Goal: Task Accomplishment & Management: Complete application form

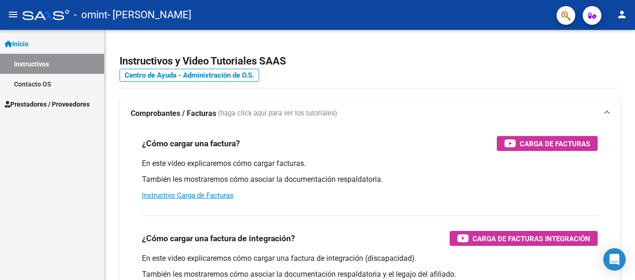
click at [41, 105] on span "Prestadores / Proveedores" at bounding box center [47, 104] width 85 height 10
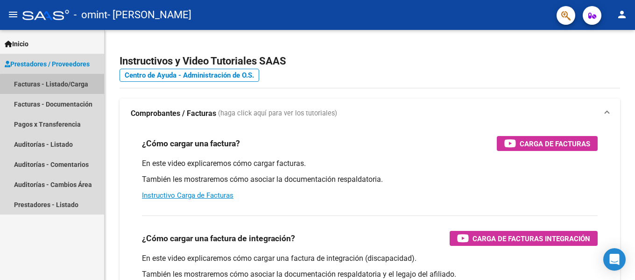
click at [61, 87] on link "Facturas - Listado/Carga" at bounding box center [52, 84] width 104 height 20
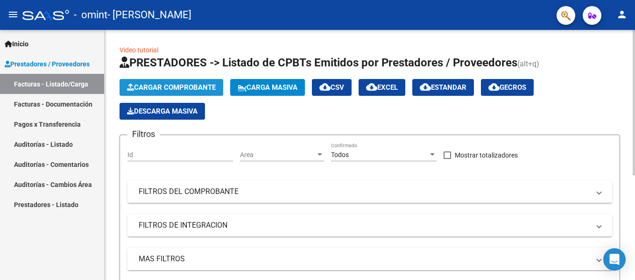
click at [178, 87] on span "Cargar Comprobante" at bounding box center [171, 87] width 89 height 8
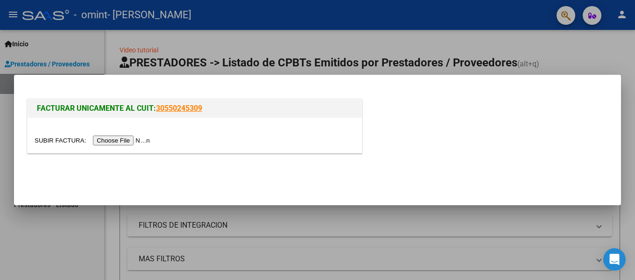
click at [135, 141] on input "file" at bounding box center [94, 140] width 118 height 10
click at [111, 143] on input "file" at bounding box center [94, 140] width 118 height 10
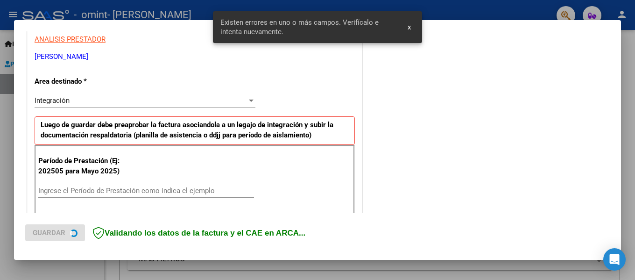
scroll to position [217, 0]
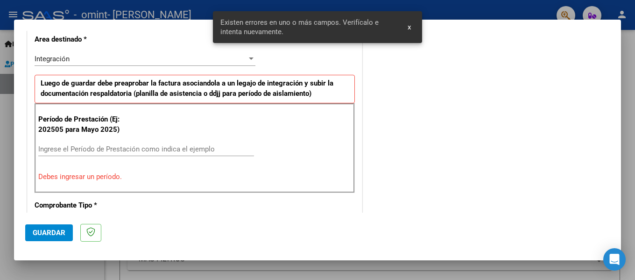
click at [128, 147] on input "Ingrese el Período de Prestación como indica el ejemplo" at bounding box center [146, 149] width 216 height 8
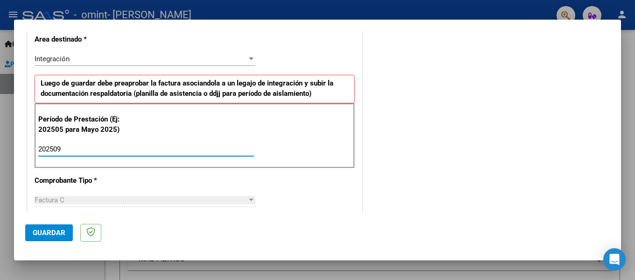
type input "202509"
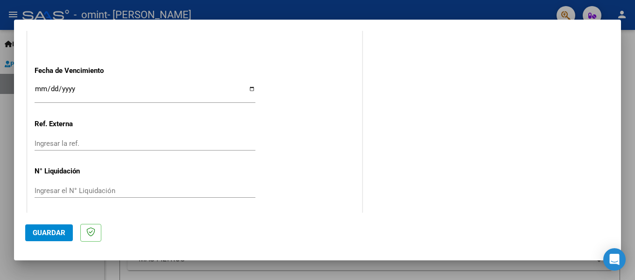
scroll to position [640, 0]
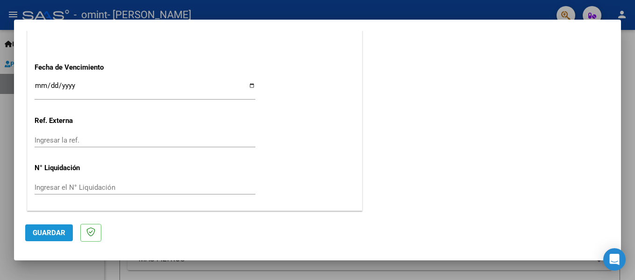
click at [49, 229] on span "Guardar" at bounding box center [49, 232] width 33 height 8
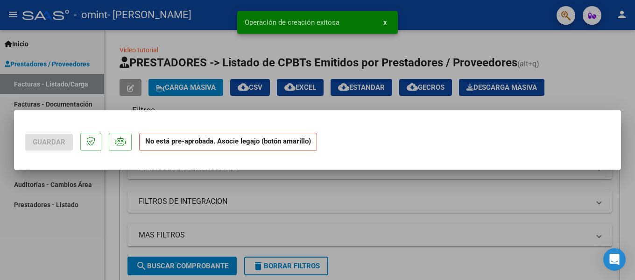
scroll to position [0, 0]
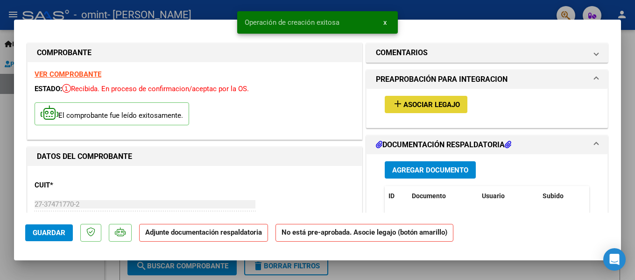
click at [421, 105] on span "Asociar Legajo" at bounding box center [432, 104] width 57 height 8
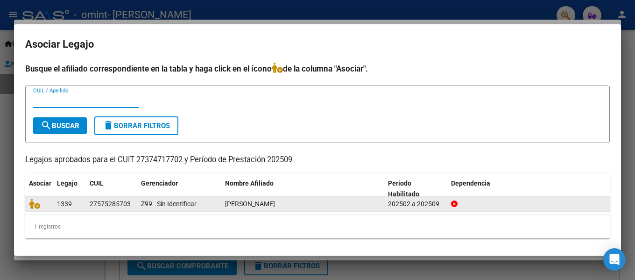
click at [225, 207] on span "[PERSON_NAME]" at bounding box center [250, 203] width 50 height 7
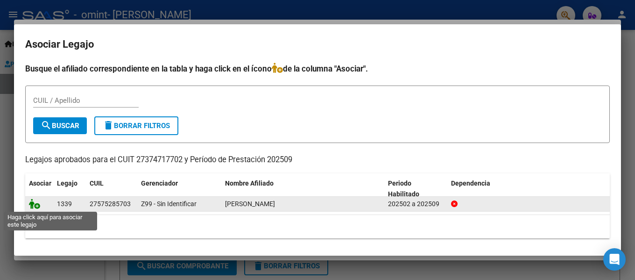
click at [36, 203] on icon at bounding box center [34, 204] width 11 height 10
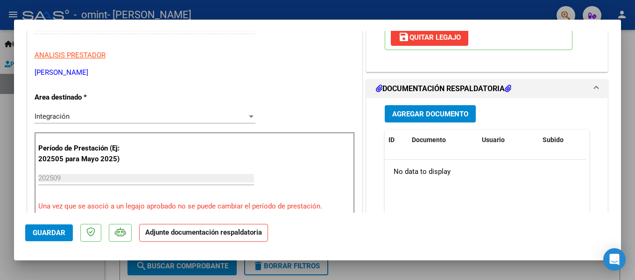
scroll to position [187, 0]
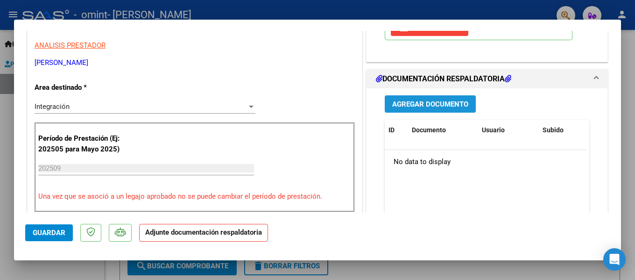
click at [429, 98] on button "Agregar Documento" at bounding box center [430, 103] width 91 height 17
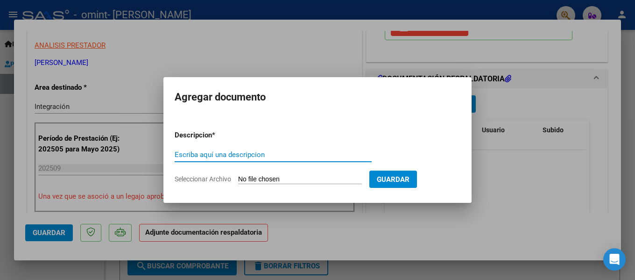
click at [210, 152] on input "Escriba aquí una descripcion" at bounding box center [273, 154] width 197 height 8
type input "planilla"
click at [266, 178] on input "Seleccionar Archivo" at bounding box center [300, 179] width 124 height 9
type input "C:\fakepath\SEP PS.pdf"
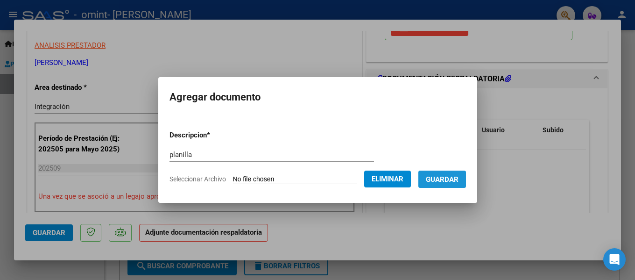
click at [457, 178] on span "Guardar" at bounding box center [442, 179] width 33 height 8
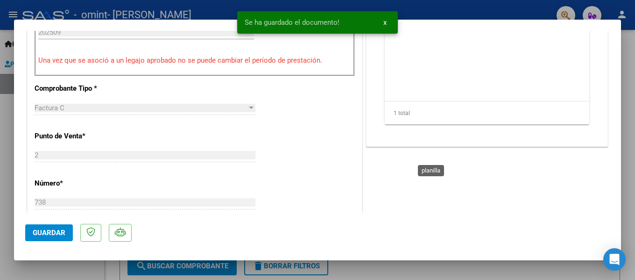
scroll to position [327, 0]
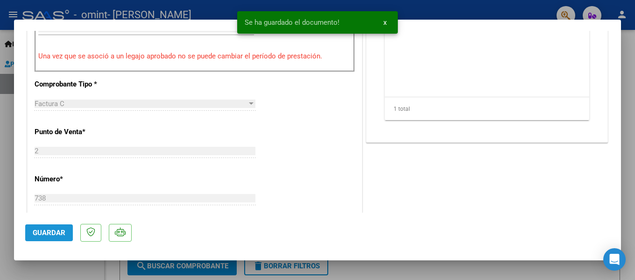
click at [44, 232] on span "Guardar" at bounding box center [49, 232] width 33 height 8
click at [384, 23] on span "x" at bounding box center [384, 22] width 3 height 8
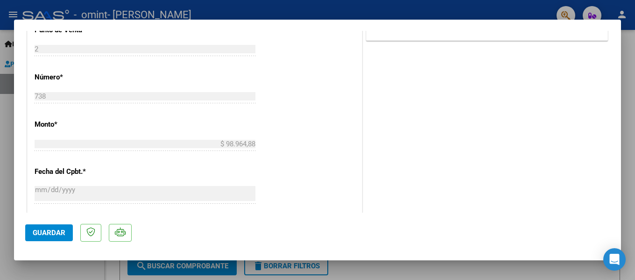
scroll to position [421, 0]
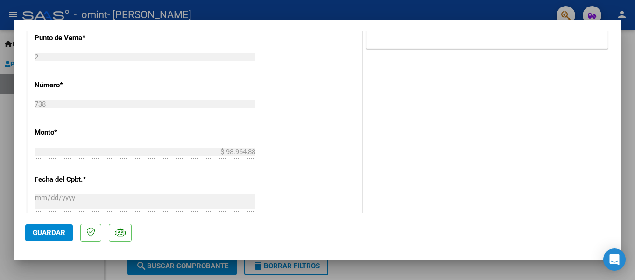
click at [0, 169] on div at bounding box center [317, 140] width 635 height 280
type input "$ 0,00"
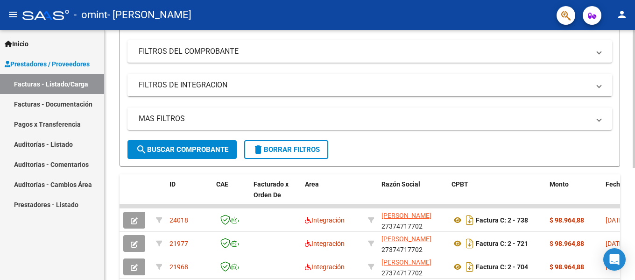
scroll to position [187, 0]
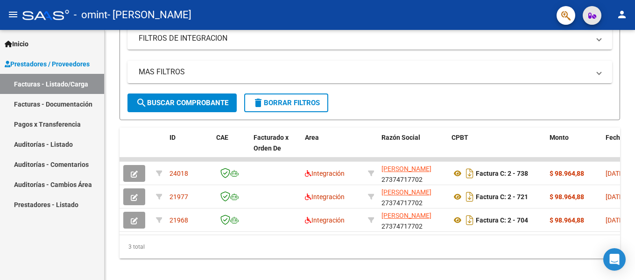
click at [596, 16] on button "button" at bounding box center [592, 15] width 19 height 19
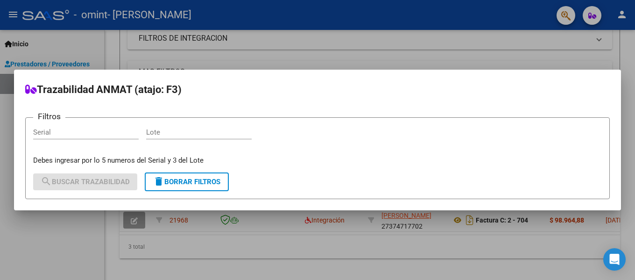
click at [624, 15] on div at bounding box center [317, 140] width 635 height 280
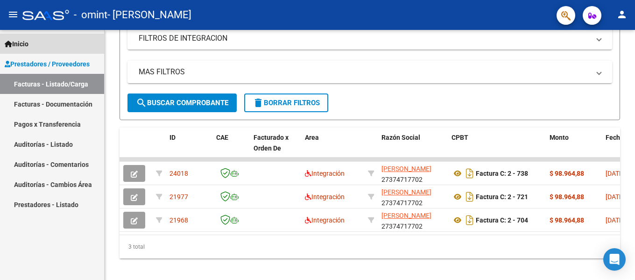
click at [25, 43] on span "Inicio" at bounding box center [17, 44] width 24 height 10
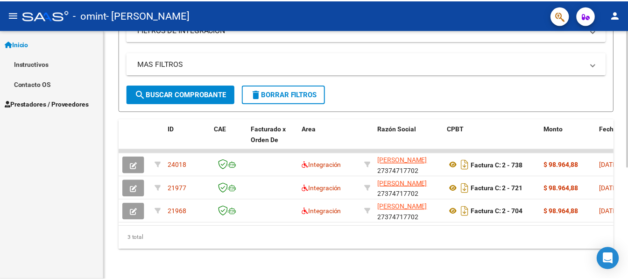
scroll to position [156, 0]
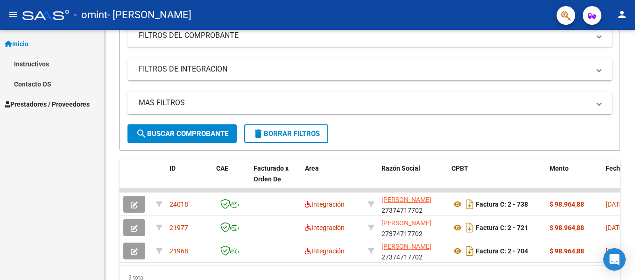
click at [625, 12] on mat-icon "person" at bounding box center [622, 14] width 11 height 11
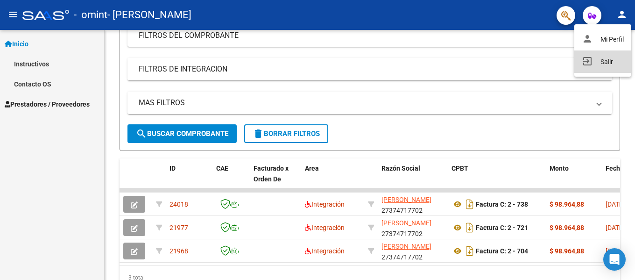
click at [618, 63] on button "exit_to_app Salir" at bounding box center [602, 61] width 57 height 22
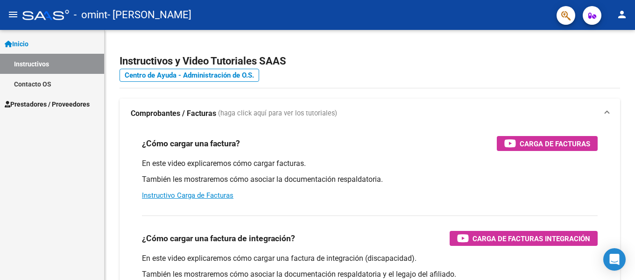
click at [29, 61] on link "Instructivos" at bounding box center [52, 64] width 104 height 20
click at [623, 12] on mat-icon "person" at bounding box center [622, 14] width 11 height 11
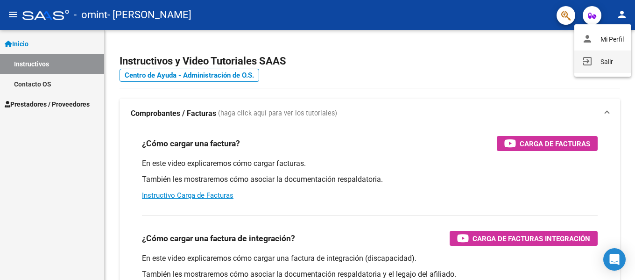
click at [608, 66] on button "exit_to_app Salir" at bounding box center [602, 61] width 57 height 22
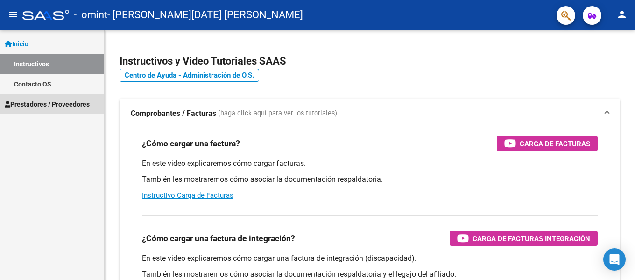
click at [53, 108] on span "Prestadores / Proveedores" at bounding box center [47, 104] width 85 height 10
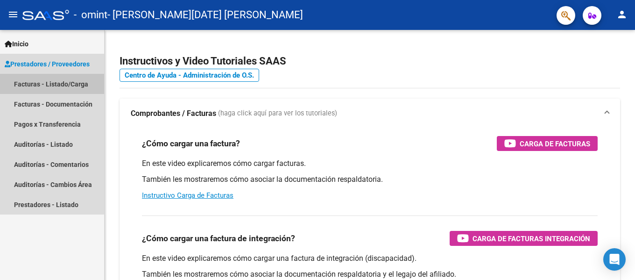
click at [38, 81] on link "Facturas - Listado/Carga" at bounding box center [52, 84] width 104 height 20
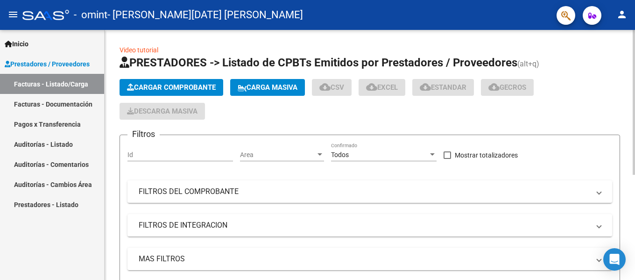
click at [165, 89] on span "Cargar Comprobante" at bounding box center [171, 87] width 89 height 8
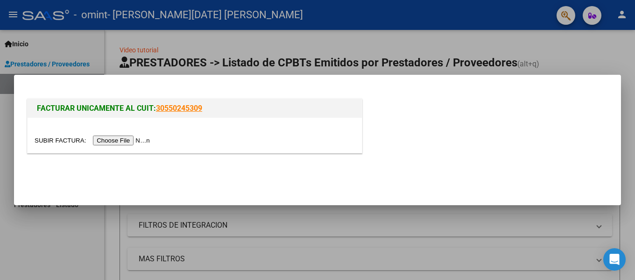
click at [135, 142] on input "file" at bounding box center [94, 140] width 118 height 10
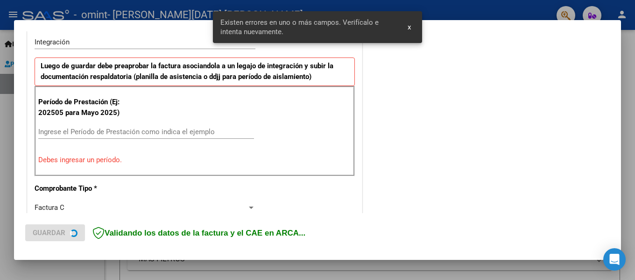
scroll to position [234, 0]
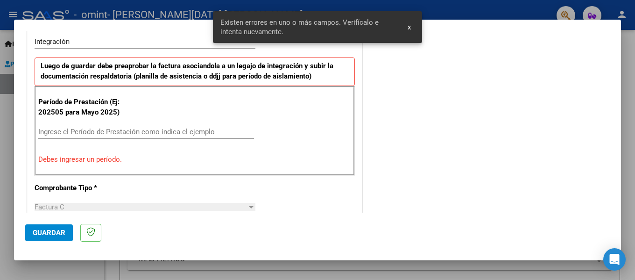
click at [71, 129] on input "Ingrese el Período de Prestación como indica el ejemplo" at bounding box center [146, 132] width 216 height 8
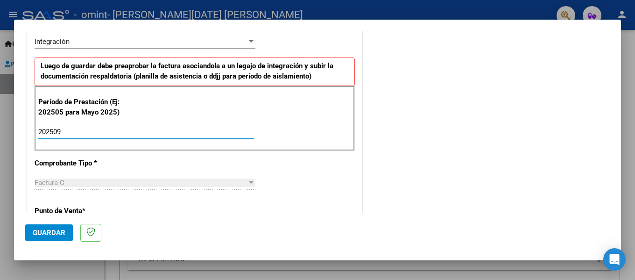
type input "202509"
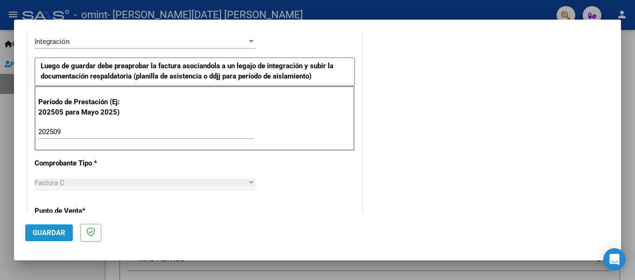
click at [31, 234] on button "Guardar" at bounding box center [49, 232] width 48 height 17
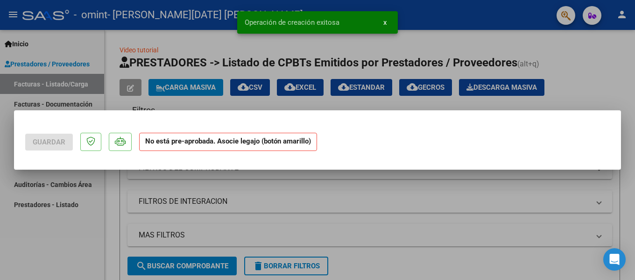
scroll to position [0, 0]
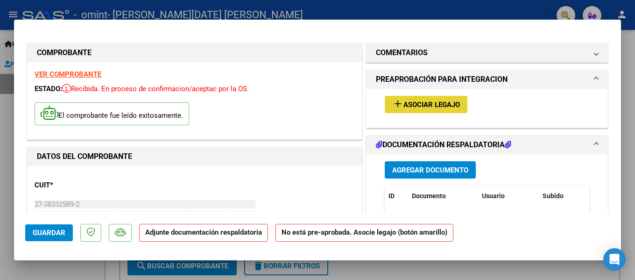
click at [435, 111] on button "add Asociar Legajo" at bounding box center [426, 104] width 83 height 17
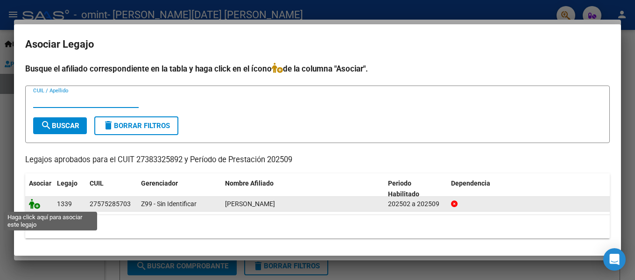
click at [33, 206] on icon at bounding box center [34, 204] width 11 height 10
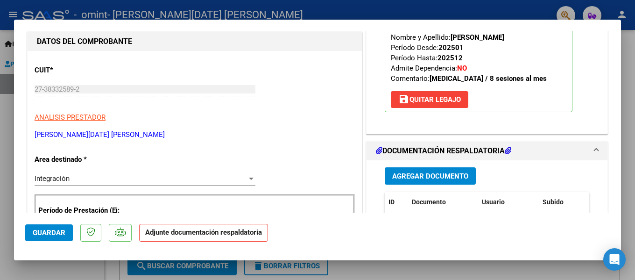
scroll to position [140, 0]
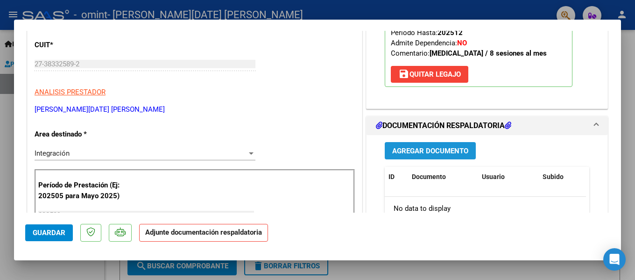
click at [436, 153] on span "Agregar Documento" at bounding box center [430, 151] width 76 height 8
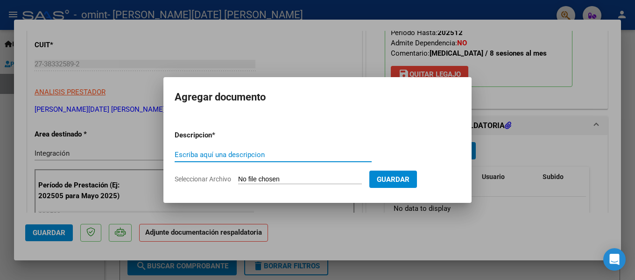
click at [268, 156] on input "Escriba aquí una descripcion" at bounding box center [273, 154] width 197 height 8
type input "planilla"
click at [296, 182] on input "Seleccionar Archivo" at bounding box center [300, 179] width 124 height 9
type input "C:\fakepath\SEP PSM.pdf"
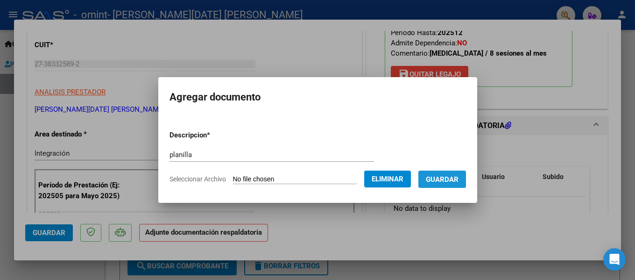
click at [445, 177] on span "Guardar" at bounding box center [442, 179] width 33 height 8
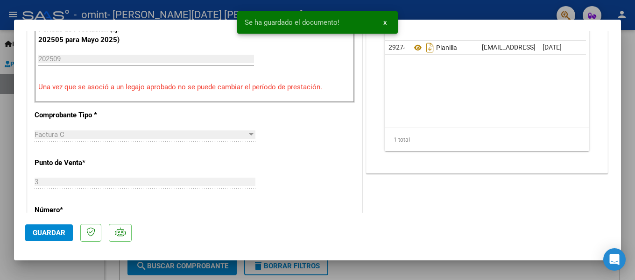
scroll to position [327, 0]
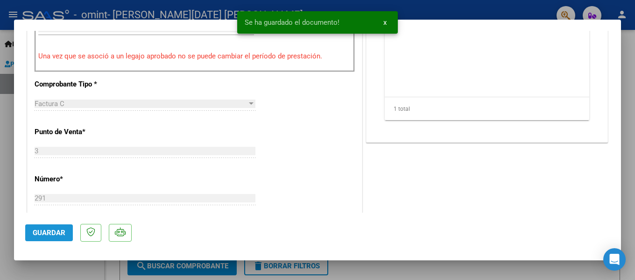
click at [39, 234] on span "Guardar" at bounding box center [49, 232] width 33 height 8
click at [5, 124] on div at bounding box center [317, 140] width 635 height 280
type input "$ 0,00"
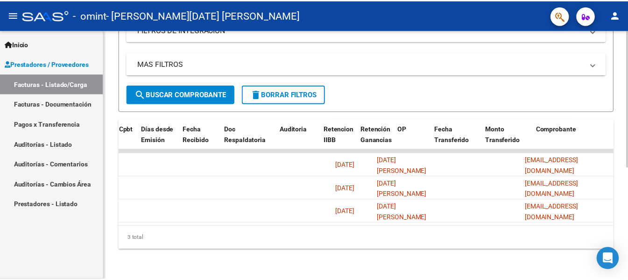
scroll to position [0, 0]
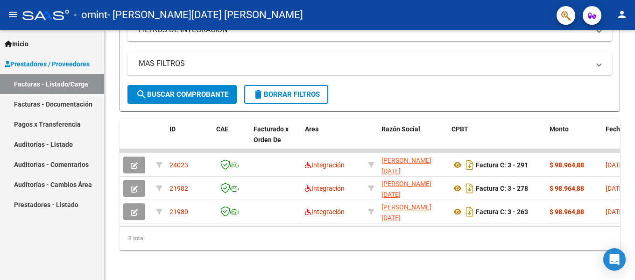
click at [43, 84] on link "Facturas - Listado/Carga" at bounding box center [52, 84] width 104 height 20
click at [624, 18] on mat-icon "person" at bounding box center [622, 14] width 11 height 11
click at [613, 60] on button "exit_to_app Salir" at bounding box center [602, 61] width 57 height 22
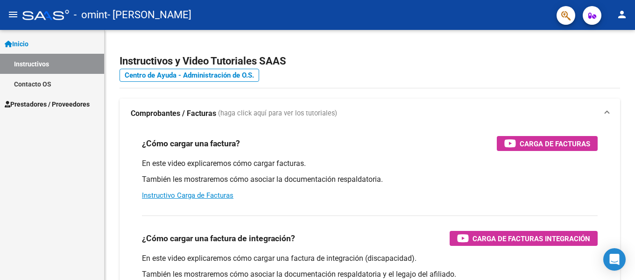
click at [64, 99] on span "Prestadores / Proveedores" at bounding box center [47, 104] width 85 height 10
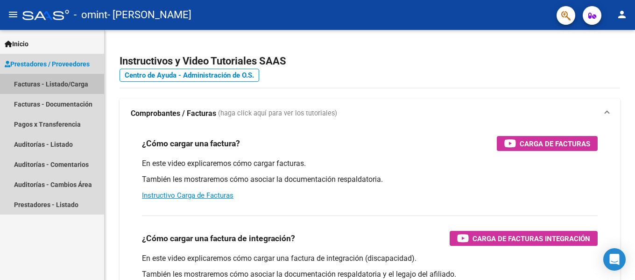
click at [57, 84] on link "Facturas - Listado/Carga" at bounding box center [52, 84] width 104 height 20
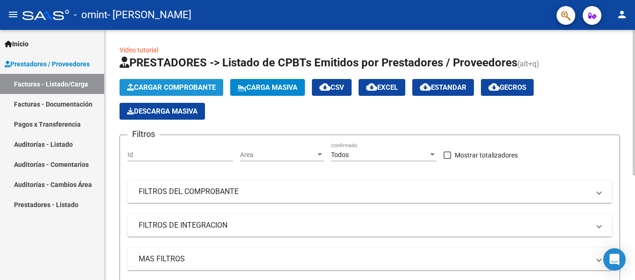
click at [168, 92] on button "Cargar Comprobante" at bounding box center [172, 87] width 104 height 17
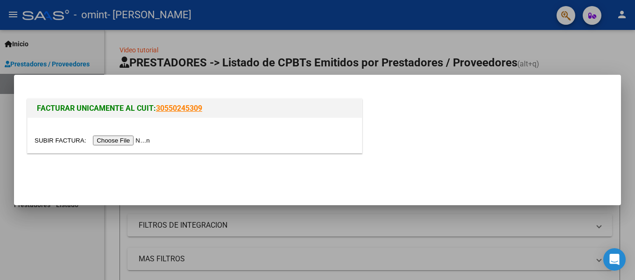
click at [139, 141] on input "file" at bounding box center [94, 140] width 118 height 10
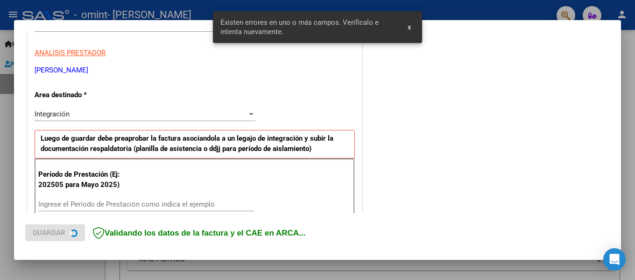
scroll to position [217, 0]
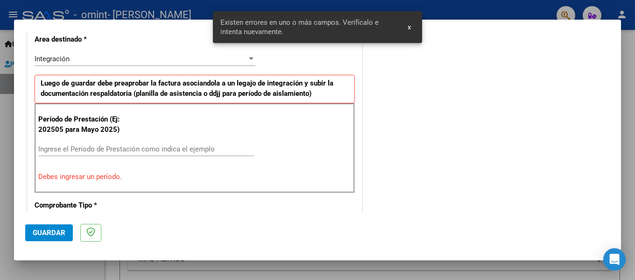
click at [64, 145] on input "Ingrese el Período de Prestación como indica el ejemplo" at bounding box center [146, 149] width 216 height 8
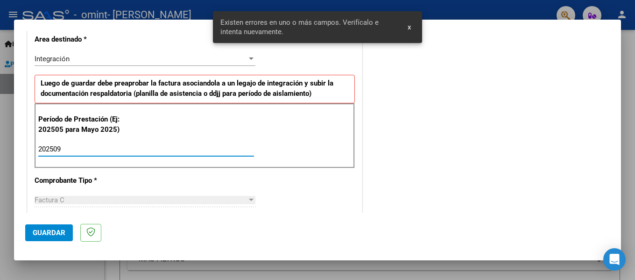
type input "202509"
click at [43, 238] on button "Guardar" at bounding box center [49, 232] width 48 height 17
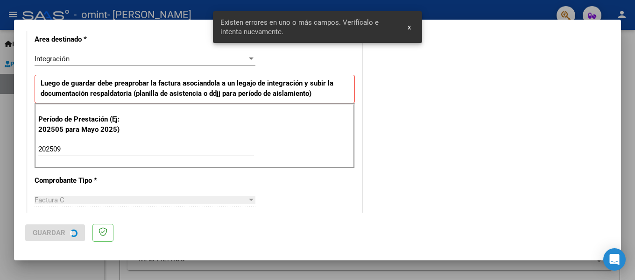
scroll to position [0, 0]
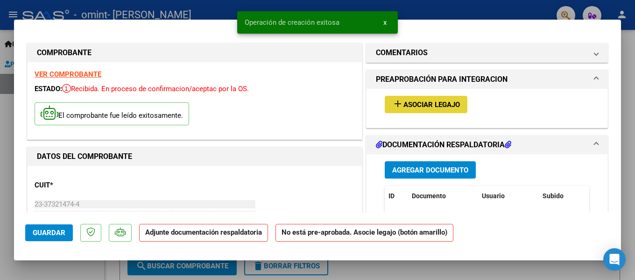
click at [433, 109] on button "add Asociar Legajo" at bounding box center [426, 104] width 83 height 17
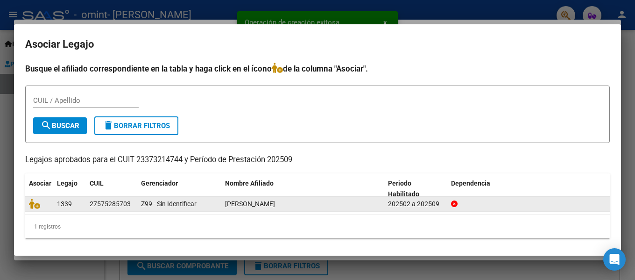
click at [32, 209] on div at bounding box center [39, 204] width 21 height 11
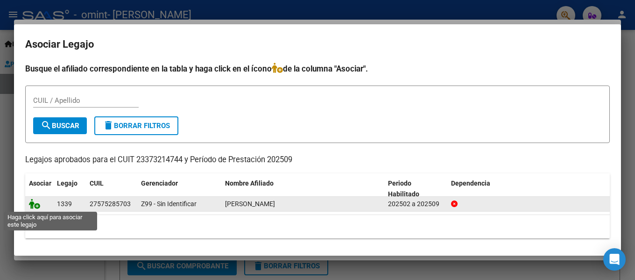
click at [36, 203] on icon at bounding box center [34, 204] width 11 height 10
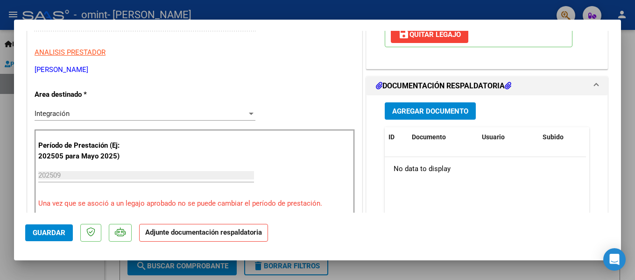
scroll to position [187, 0]
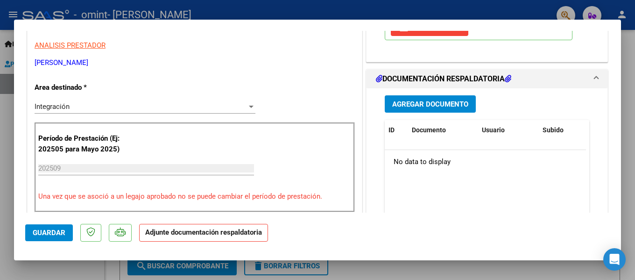
click at [437, 102] on span "Agregar Documento" at bounding box center [430, 104] width 76 height 8
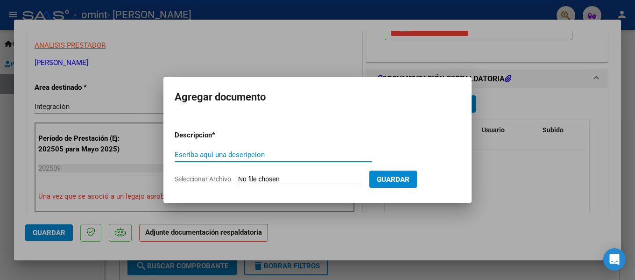
click at [272, 157] on input "Escriba aquí una descripcion" at bounding box center [273, 154] width 197 height 8
type input "planilla"
click at [270, 178] on input "Seleccionar Archivo" at bounding box center [300, 179] width 124 height 9
type input "C:\fakepath\SEP FO.pdf"
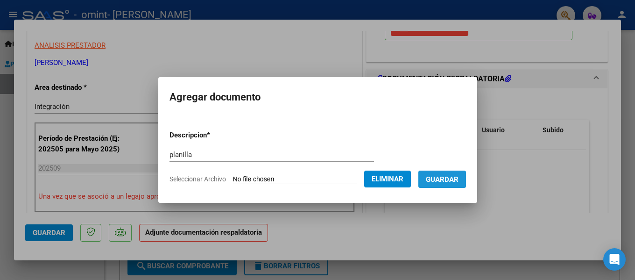
click at [448, 177] on span "Guardar" at bounding box center [442, 179] width 33 height 8
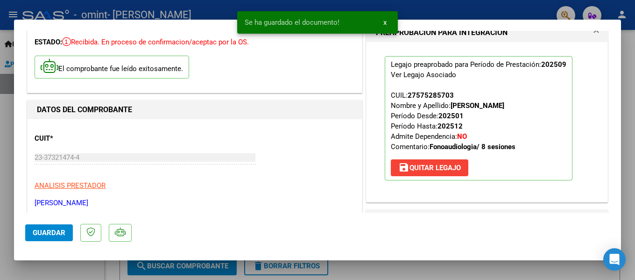
scroll to position [0, 0]
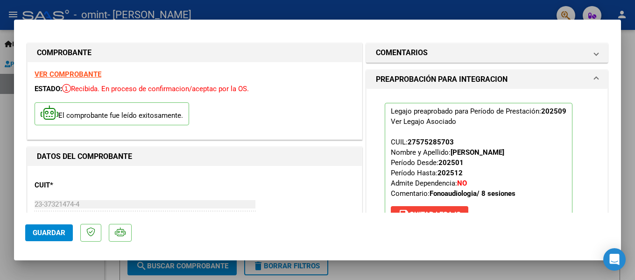
click at [4, 162] on div at bounding box center [317, 140] width 635 height 280
type input "$ 0,00"
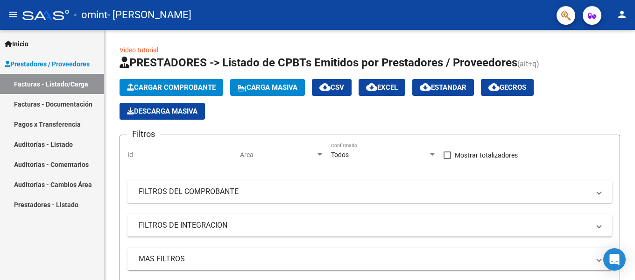
click at [622, 18] on mat-icon "person" at bounding box center [622, 14] width 11 height 11
click at [600, 88] on div at bounding box center [317, 140] width 635 height 280
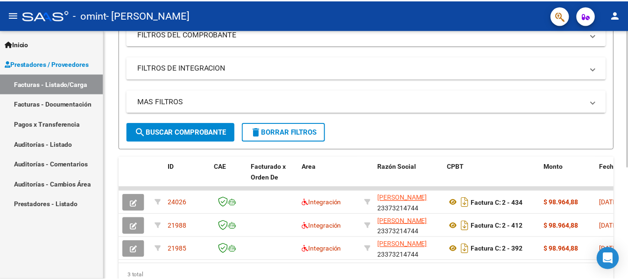
scroll to position [203, 0]
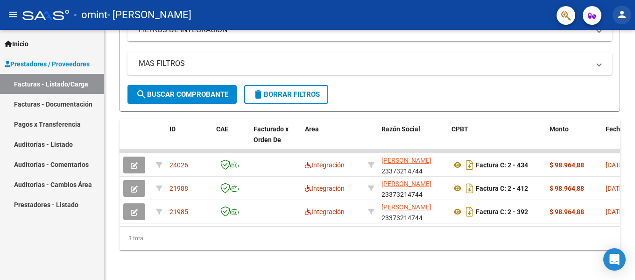
click at [621, 20] on mat-icon "person" at bounding box center [622, 14] width 11 height 11
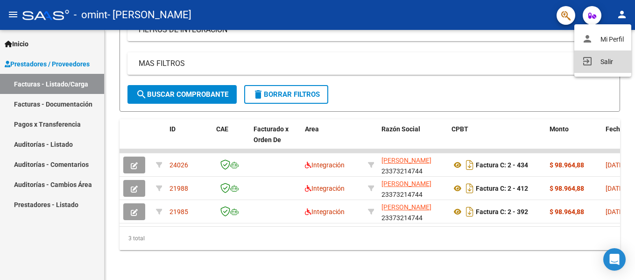
click at [613, 63] on button "exit_to_app Salir" at bounding box center [602, 61] width 57 height 22
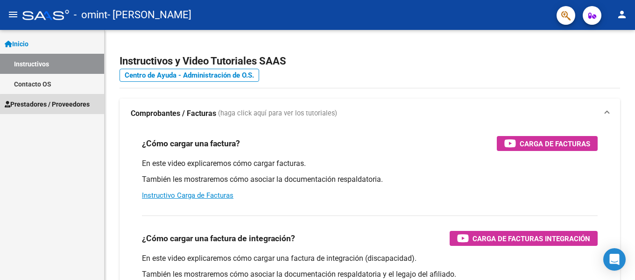
click at [56, 107] on span "Prestadores / Proveedores" at bounding box center [47, 104] width 85 height 10
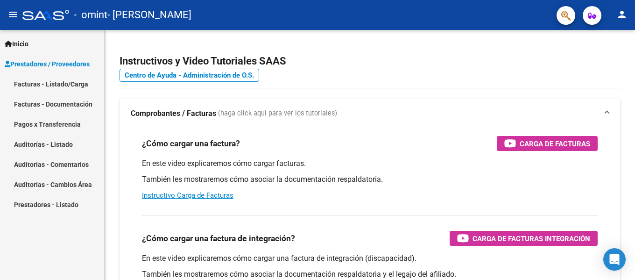
click at [35, 81] on link "Facturas - Listado/Carga" at bounding box center [52, 84] width 104 height 20
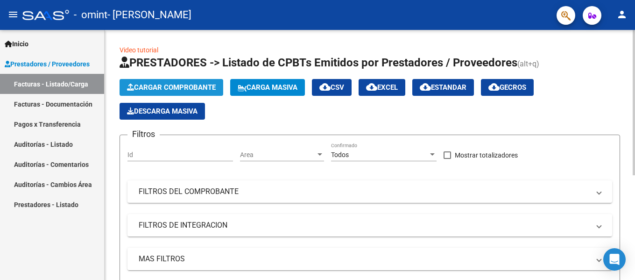
click at [162, 85] on span "Cargar Comprobante" at bounding box center [171, 87] width 89 height 8
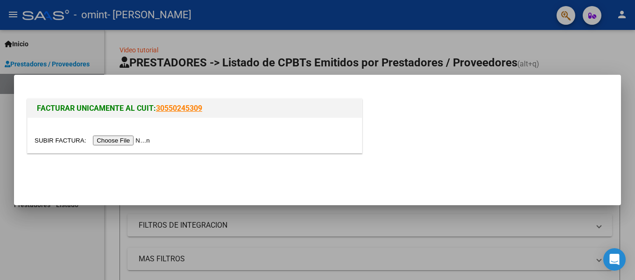
click at [142, 141] on input "file" at bounding box center [94, 140] width 118 height 10
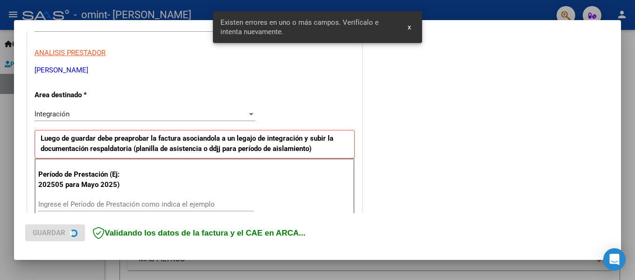
scroll to position [217, 0]
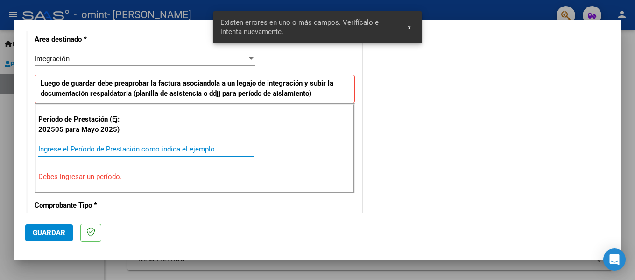
click at [79, 145] on input "Ingrese el Período de Prestación como indica el ejemplo" at bounding box center [146, 149] width 216 height 8
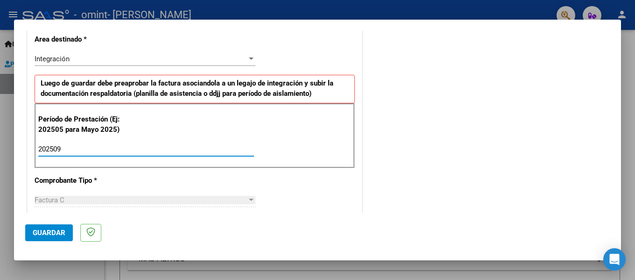
type input "202509"
click at [54, 234] on span "Guardar" at bounding box center [49, 232] width 33 height 8
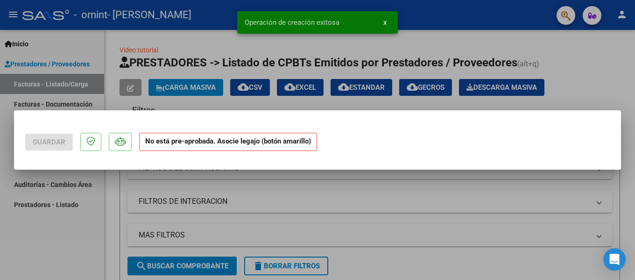
scroll to position [0, 0]
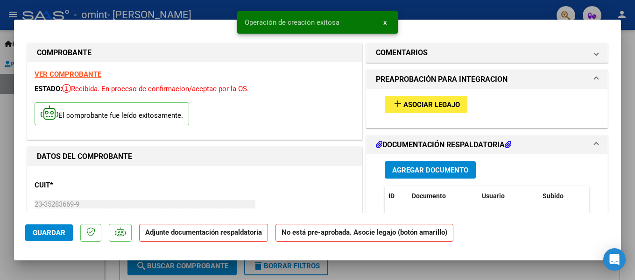
click at [405, 100] on span "add Asociar Legajo" at bounding box center [426, 104] width 68 height 8
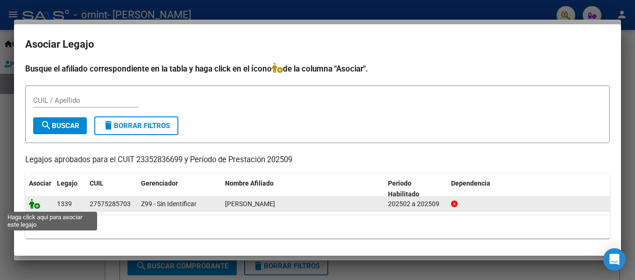
click at [34, 207] on icon at bounding box center [34, 204] width 11 height 10
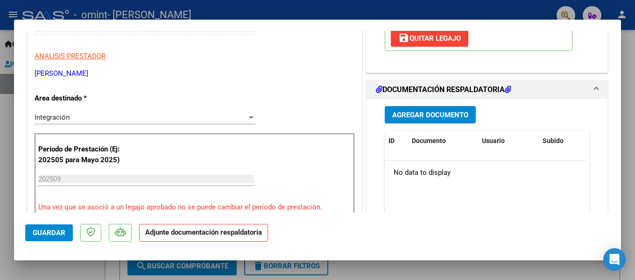
scroll to position [187, 0]
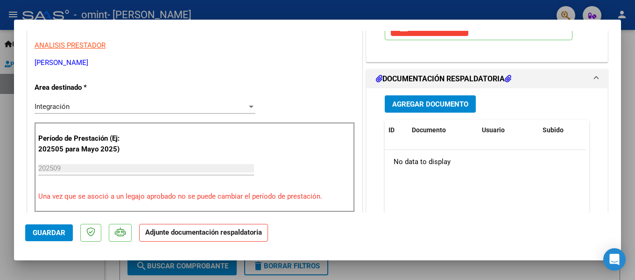
click at [428, 106] on span "Agregar Documento" at bounding box center [430, 104] width 76 height 8
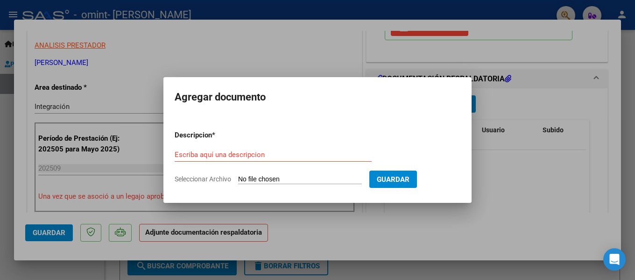
click at [227, 149] on div "Escriba aquí una descripcion" at bounding box center [273, 155] width 197 height 14
type input "planilla"
click at [262, 180] on input "Seleccionar Archivo" at bounding box center [300, 179] width 124 height 9
type input "C:\fakepath\Planilla de asistencia [PERSON_NAME].pdf"
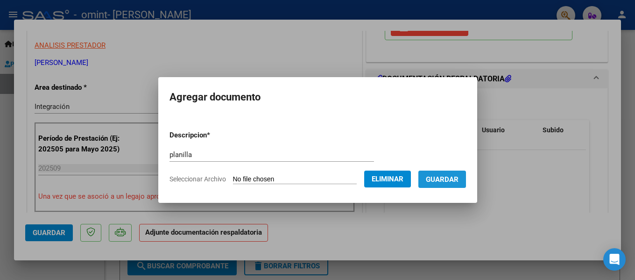
click at [459, 181] on span "Guardar" at bounding box center [442, 179] width 33 height 8
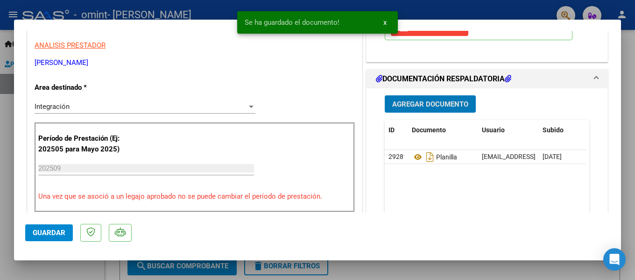
click at [54, 228] on span "Guardar" at bounding box center [49, 232] width 33 height 8
click at [0, 152] on div at bounding box center [317, 140] width 635 height 280
type input "$ 0,00"
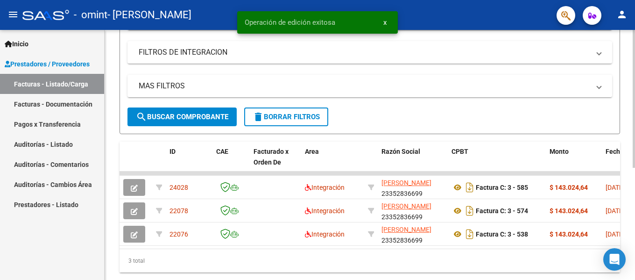
scroll to position [203, 0]
